Goal: Check status: Check status

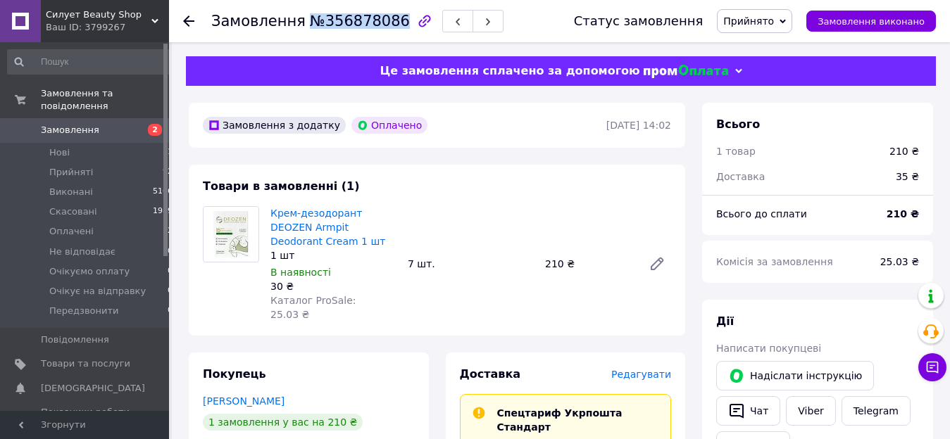
drag, startPoint x: 301, startPoint y: 24, endPoint x: 382, endPoint y: 25, distance: 81.7
click at [382, 25] on span "№356878086" at bounding box center [360, 21] width 100 height 17
drag, startPoint x: 386, startPoint y: 24, endPoint x: 305, endPoint y: 25, distance: 81.0
click at [310, 25] on span "№356891906" at bounding box center [360, 21] width 100 height 17
copy span "№356891906"
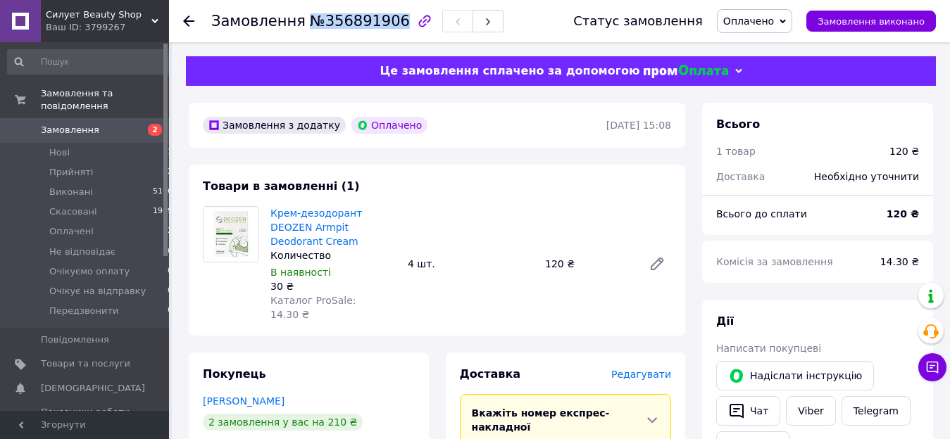
click at [127, 124] on span "Замовлення" at bounding box center [85, 130] width 89 height 13
